Goal: Information Seeking & Learning: Learn about a topic

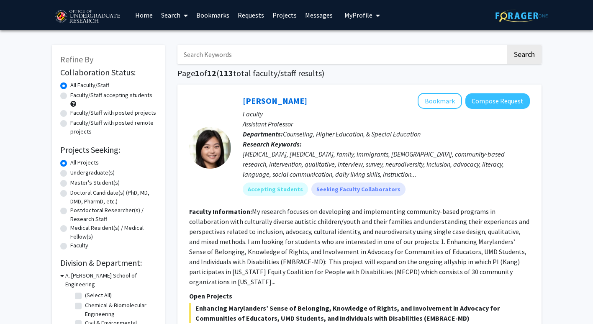
click at [88, 171] on label "Undergraduate(s)" at bounding box center [92, 172] width 44 height 9
click at [76, 171] on input "Undergraduate(s)" at bounding box center [72, 170] width 5 height 5
radio input "true"
click at [119, 99] on label "Faculty/Staff accepting students" at bounding box center [111, 95] width 82 height 9
click at [76, 96] on input "Faculty/Staff accepting students" at bounding box center [72, 93] width 5 height 5
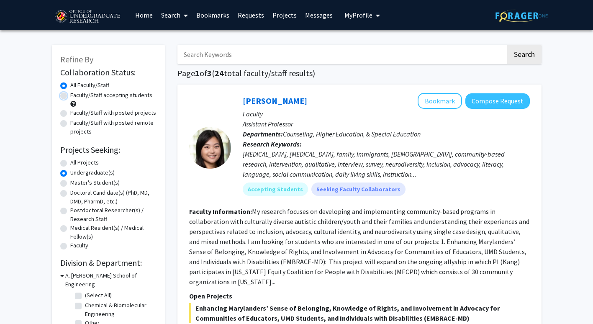
radio input "true"
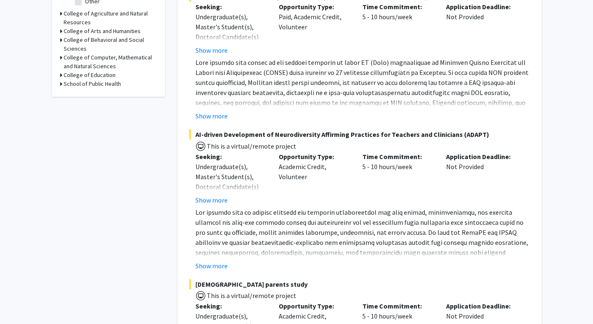
scroll to position [328, 0]
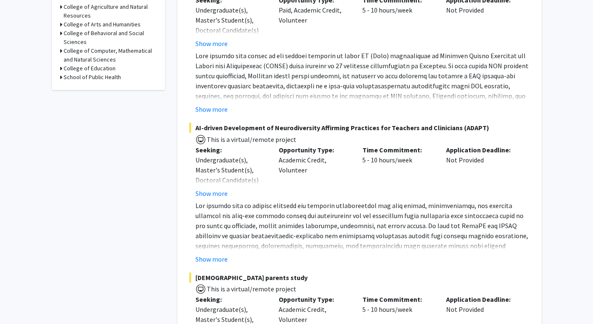
click at [219, 191] on button "Show more" at bounding box center [212, 193] width 32 height 10
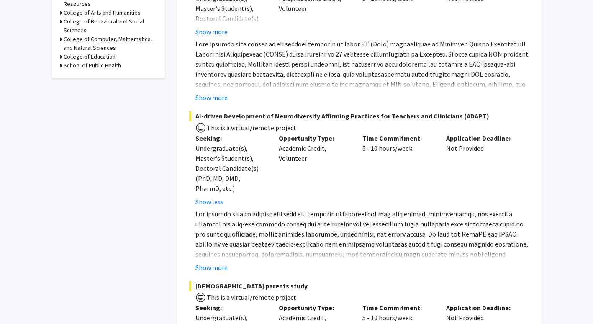
scroll to position [341, 0]
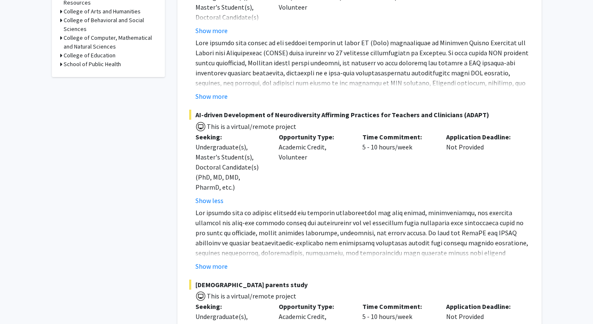
click at [222, 264] on button "Show more" at bounding box center [212, 266] width 32 height 10
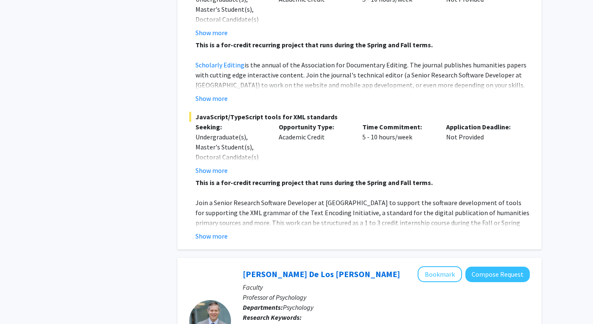
scroll to position [1020, 0]
click at [218, 231] on button "Show more" at bounding box center [212, 236] width 32 height 10
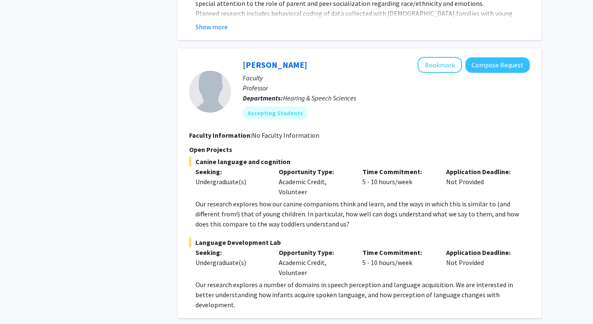
scroll to position [4067, 0]
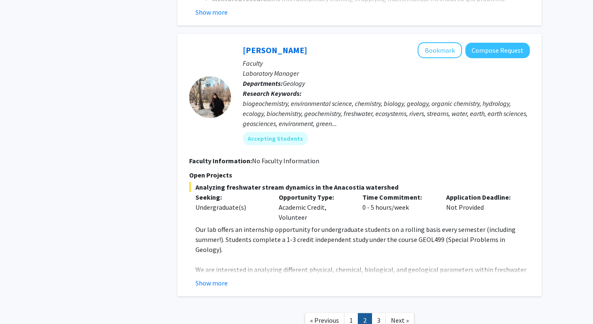
scroll to position [2812, 0]
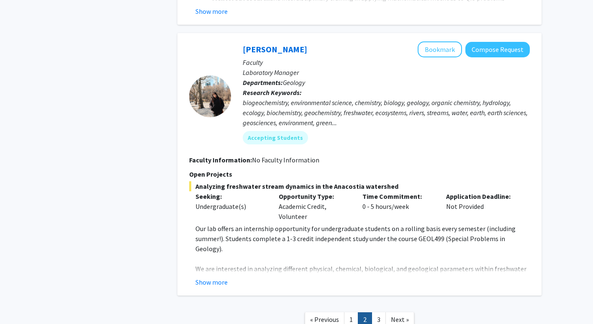
click at [375, 312] on link "3" at bounding box center [379, 319] width 14 height 15
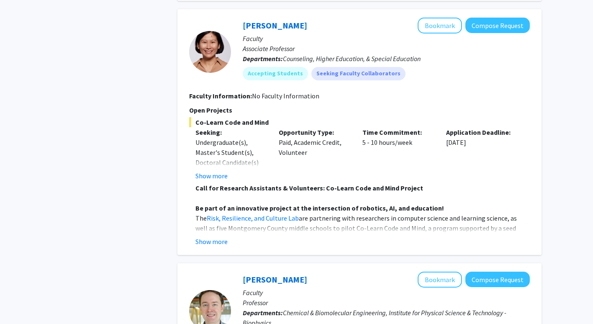
scroll to position [529, 0]
click at [209, 240] on button "Show more" at bounding box center [212, 241] width 32 height 10
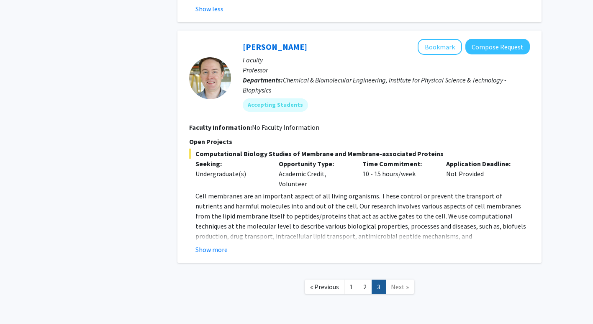
scroll to position [1145, 0]
